Goal: Task Accomplishment & Management: Use online tool/utility

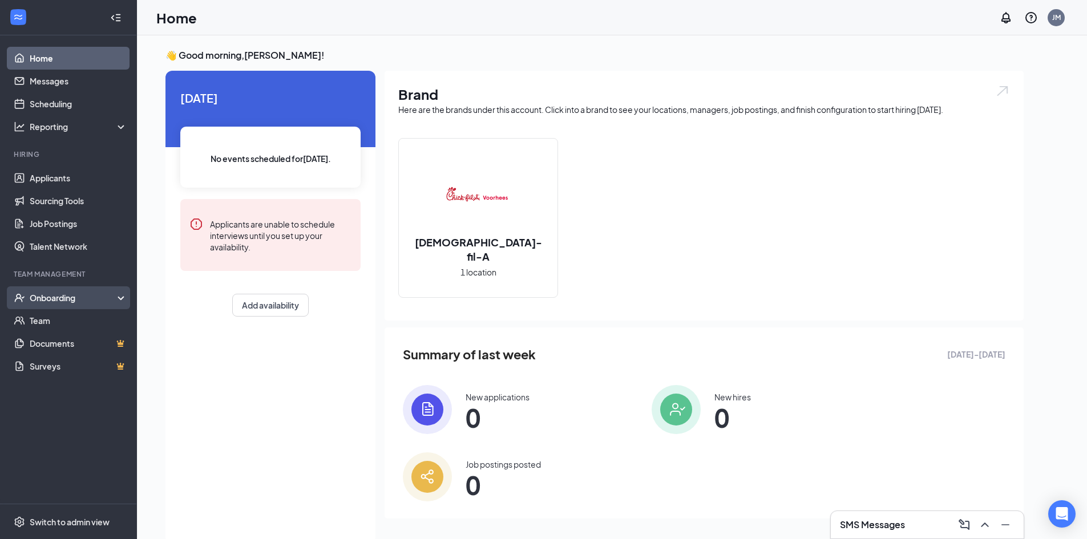
click at [77, 297] on div "Onboarding" at bounding box center [74, 297] width 88 height 11
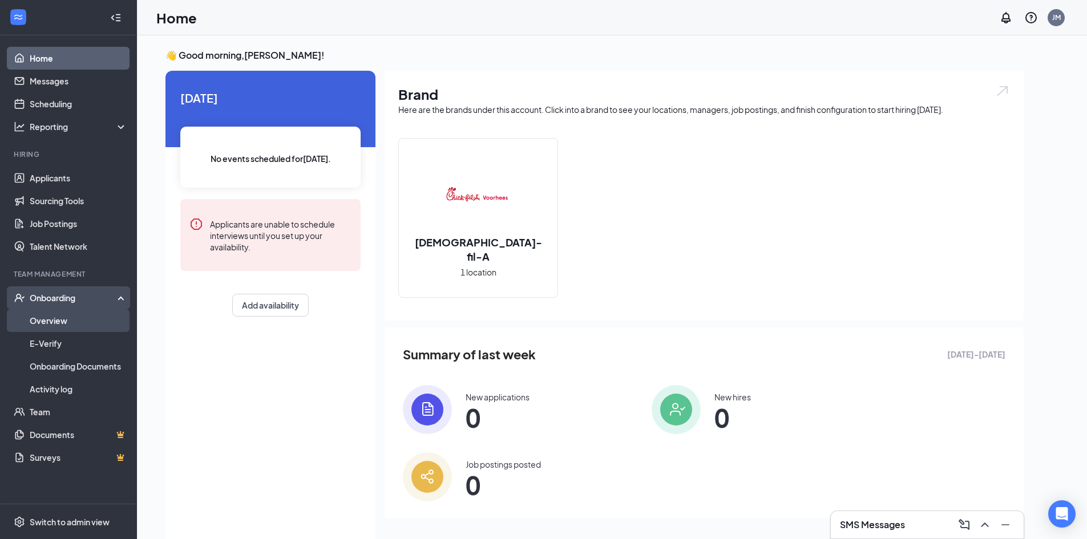
click at [63, 326] on link "Overview" at bounding box center [79, 320] width 98 height 23
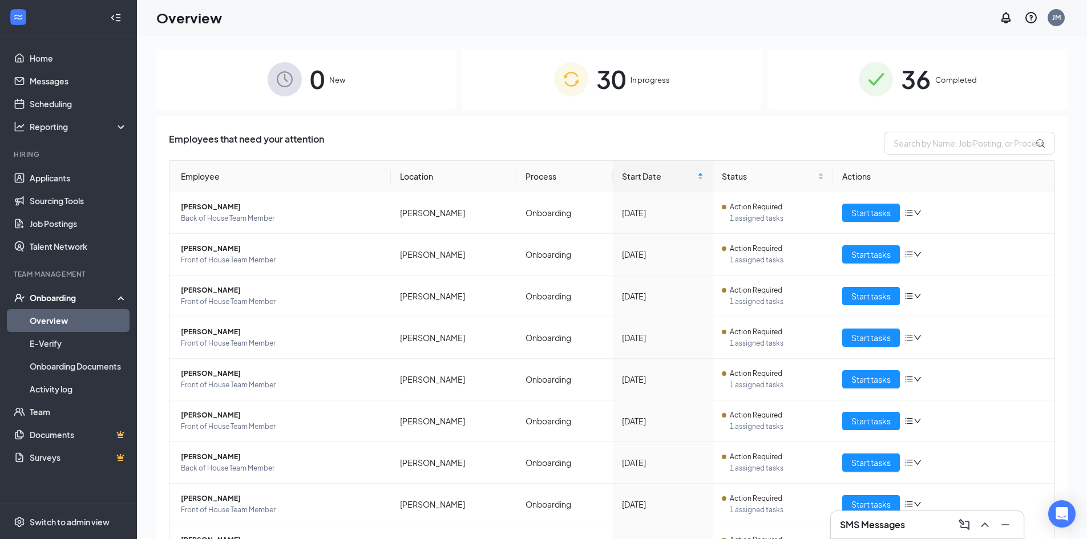
click at [601, 78] on span "30" at bounding box center [611, 78] width 30 height 39
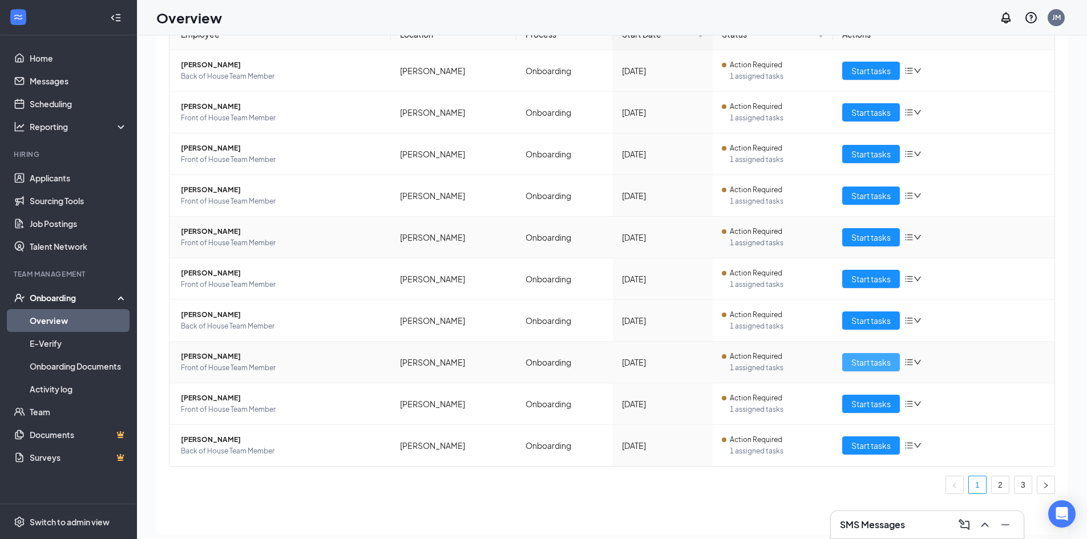
scroll to position [51, 0]
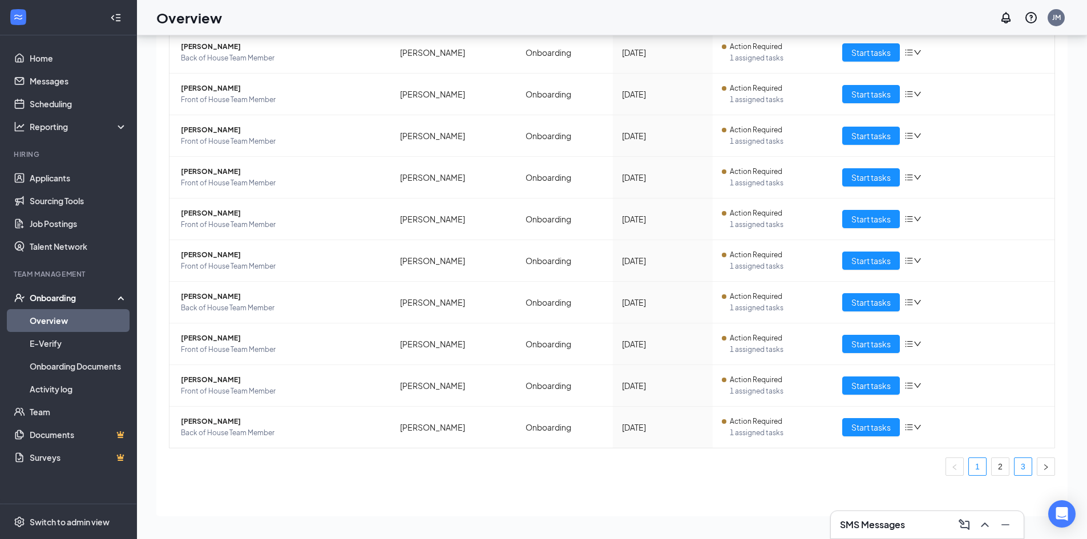
click at [1018, 468] on link "3" at bounding box center [1022, 466] width 17 height 17
click at [874, 421] on span "Start tasks" at bounding box center [870, 427] width 39 height 13
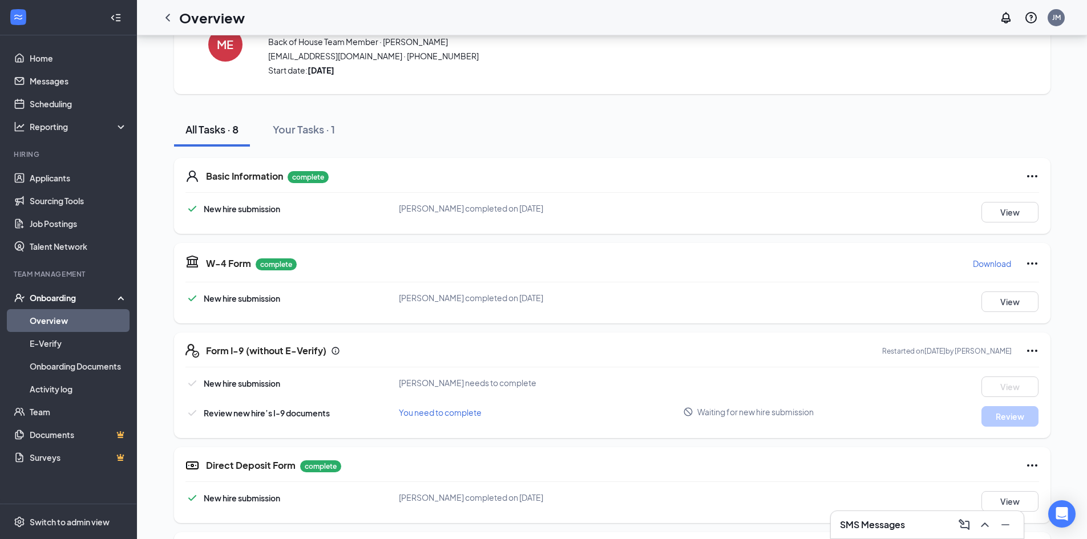
scroll to position [57, 0]
click at [1033, 349] on icon "Ellipses" at bounding box center [1032, 349] width 14 height 14
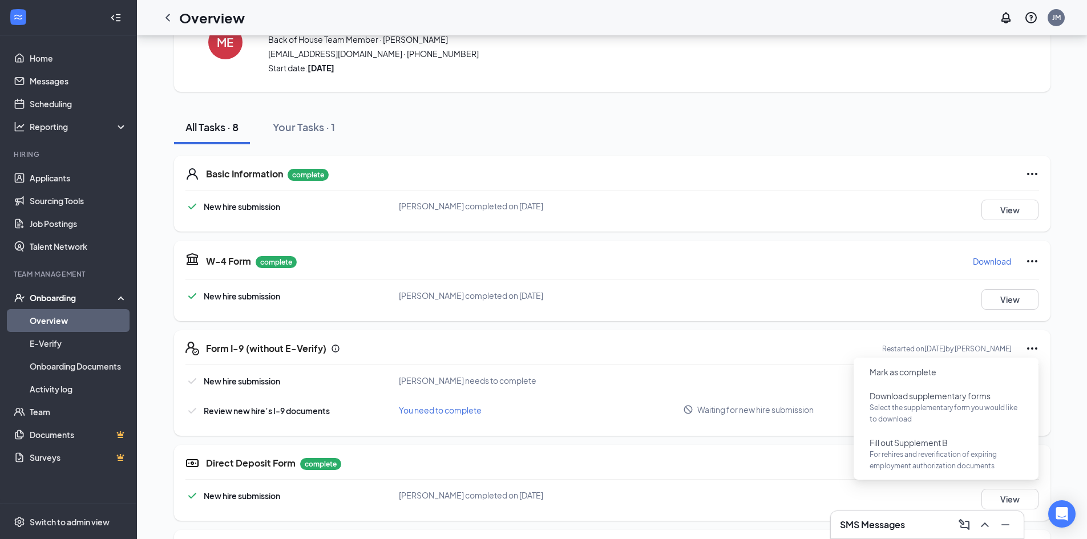
click at [698, 369] on div "Form I-9 (without E-Verify) Restarted on [DATE] by [PERSON_NAME] New hire submi…" at bounding box center [612, 383] width 876 height 106
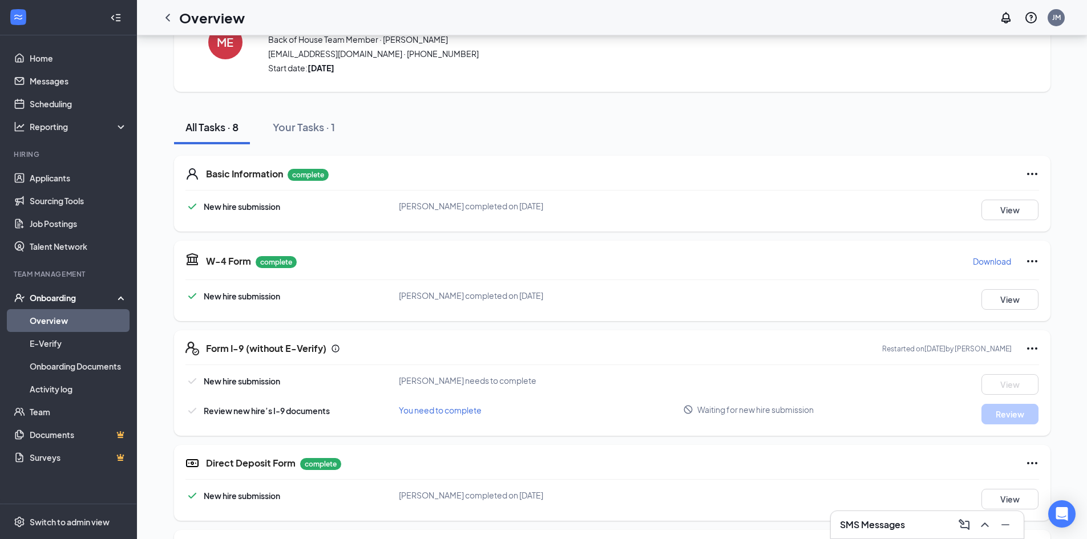
drag, startPoint x: 398, startPoint y: 380, endPoint x: 531, endPoint y: 379, distance: 132.9
click at [531, 379] on div "New hire submission [PERSON_NAME] needs to complete View" at bounding box center [611, 384] width 853 height 21
drag, startPoint x: 579, startPoint y: 404, endPoint x: 578, endPoint y: 411, distance: 7.4
click at [579, 409] on div "You need to complete" at bounding box center [541, 410] width 285 height 13
